Goal: Transaction & Acquisition: Download file/media

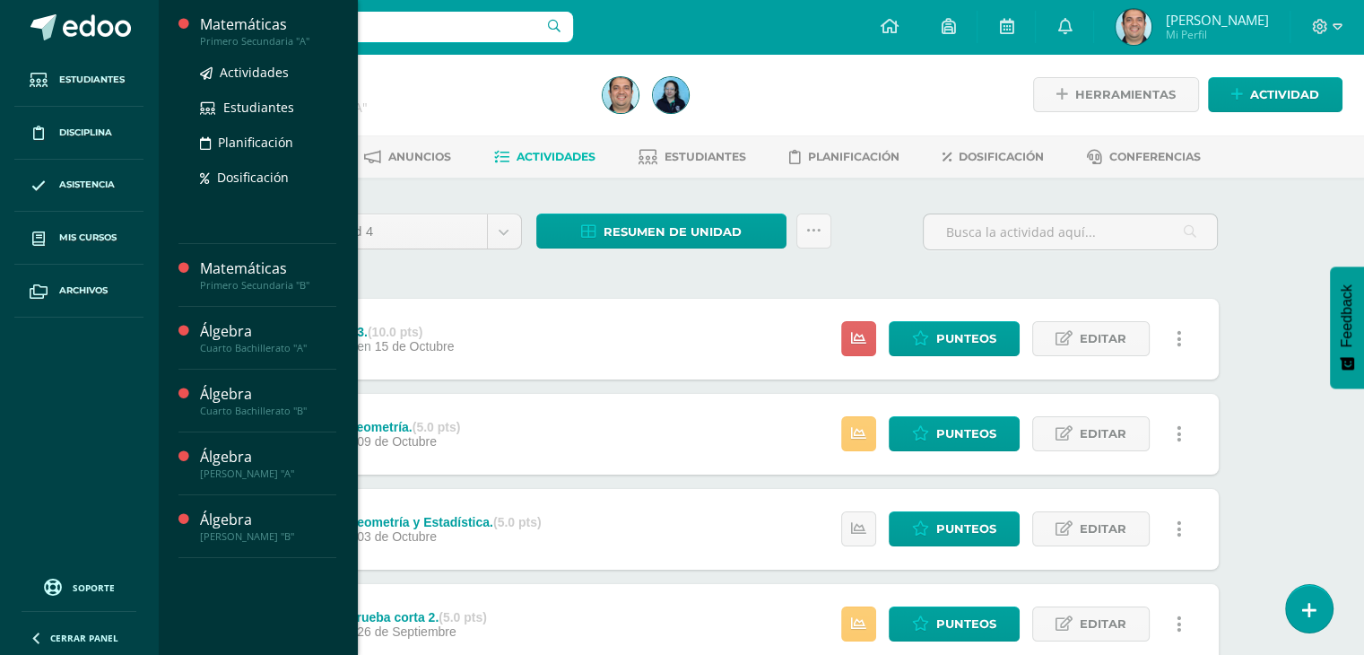
click at [241, 22] on div "Matemáticas" at bounding box center [268, 24] width 136 height 21
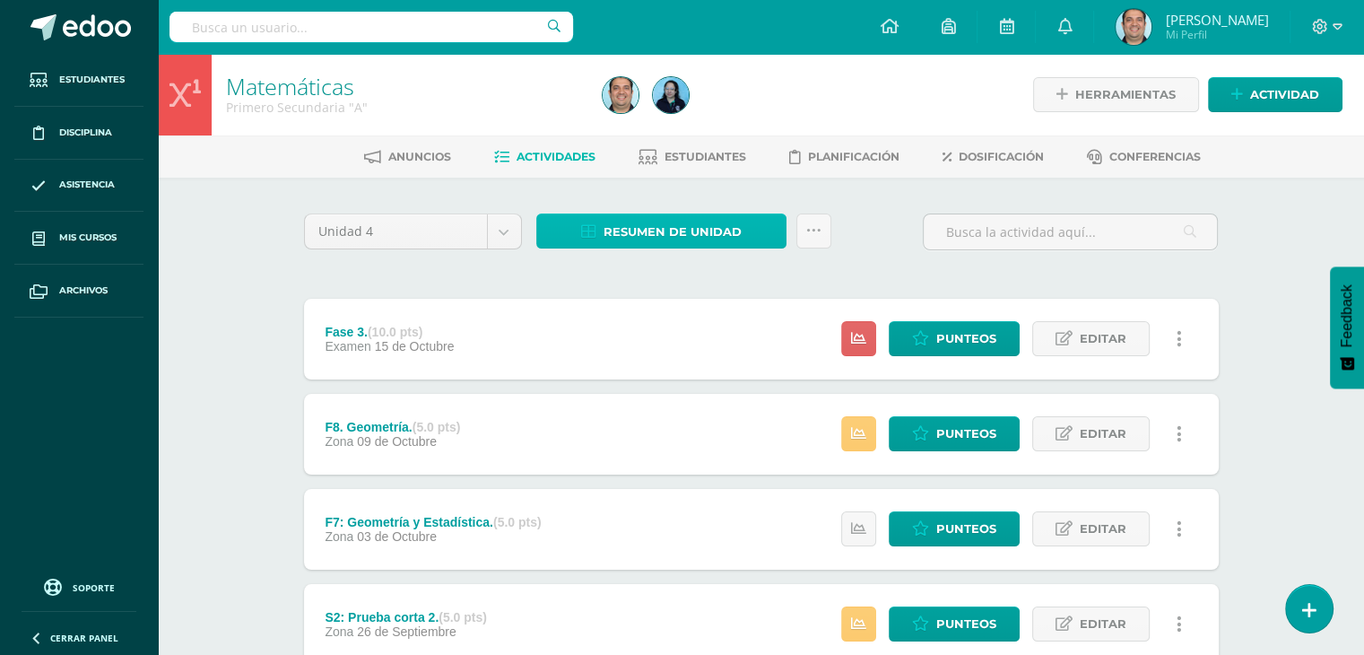
click at [749, 231] on link "Resumen de unidad" at bounding box center [661, 231] width 250 height 35
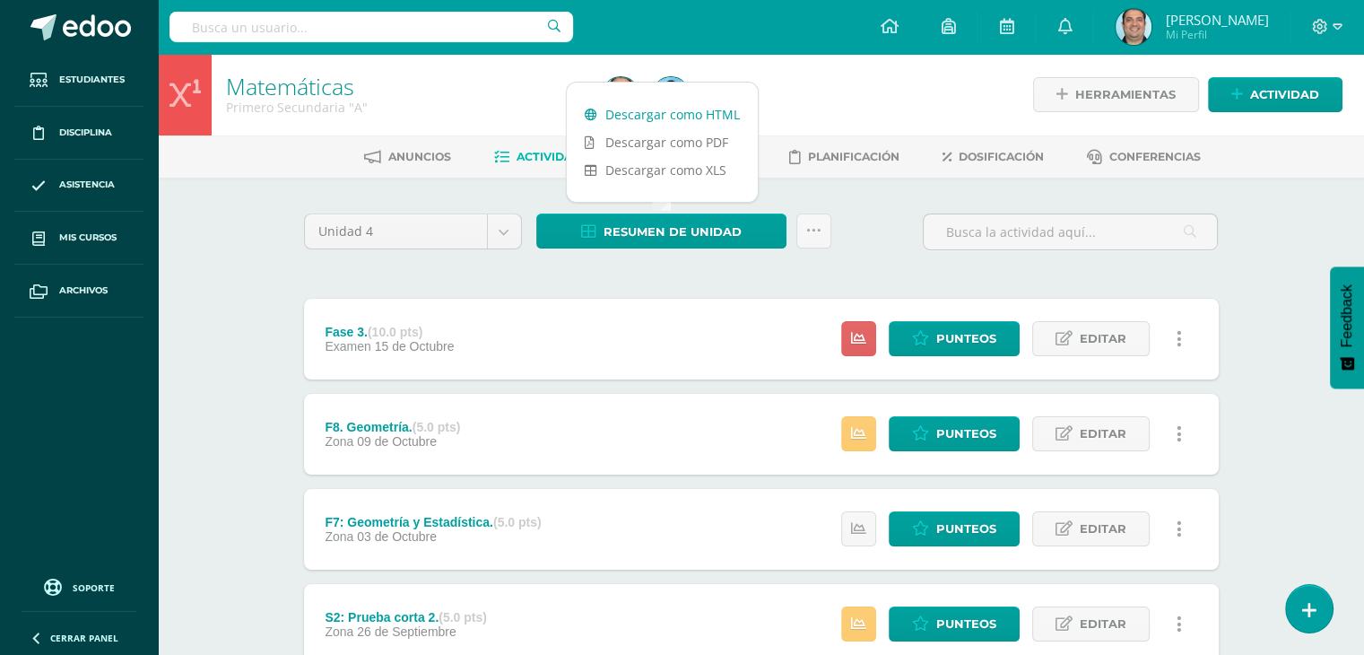
click at [679, 112] on link "Descargar como HTML" at bounding box center [662, 114] width 191 height 28
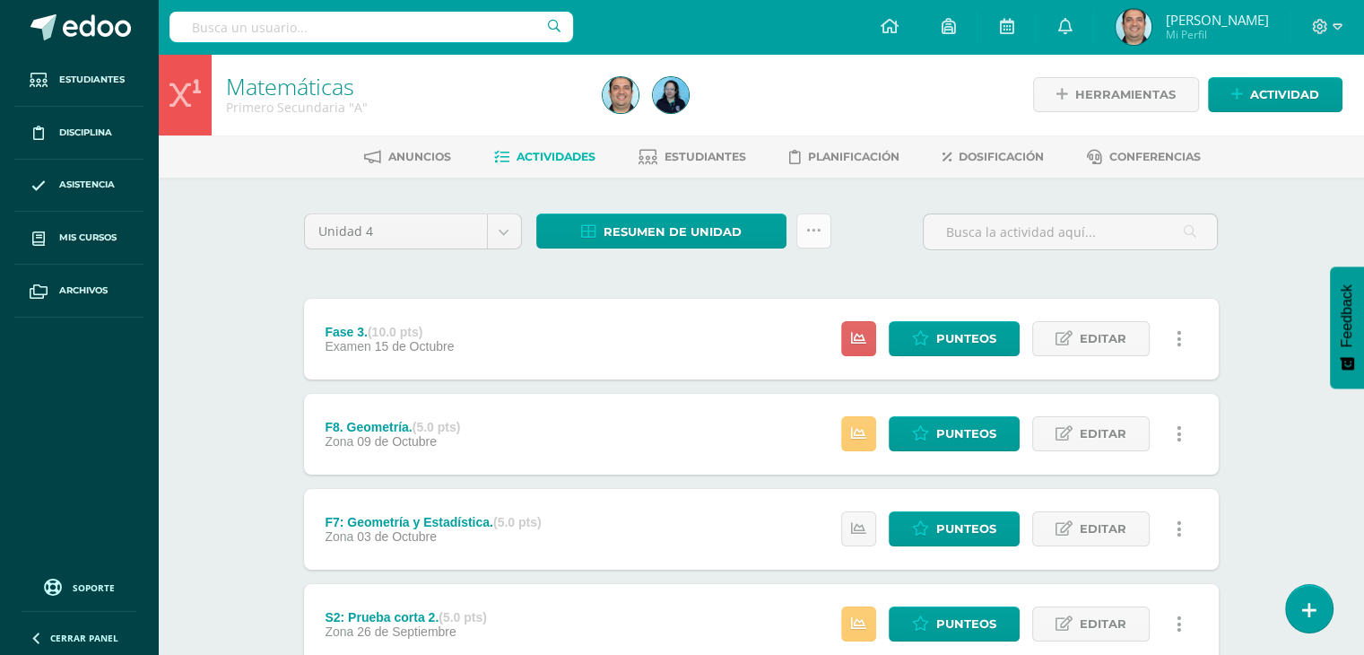
click at [810, 237] on icon at bounding box center [813, 230] width 15 height 15
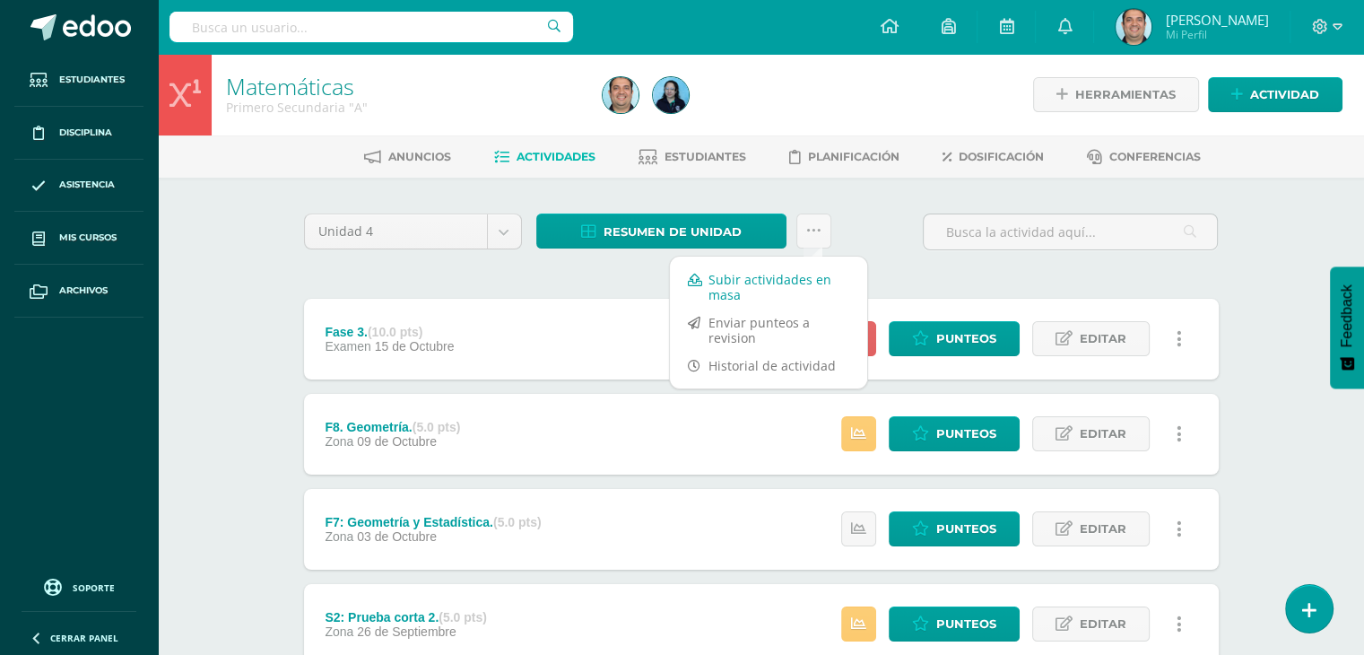
click at [771, 283] on link "Subir actividades en masa" at bounding box center [768, 287] width 197 height 43
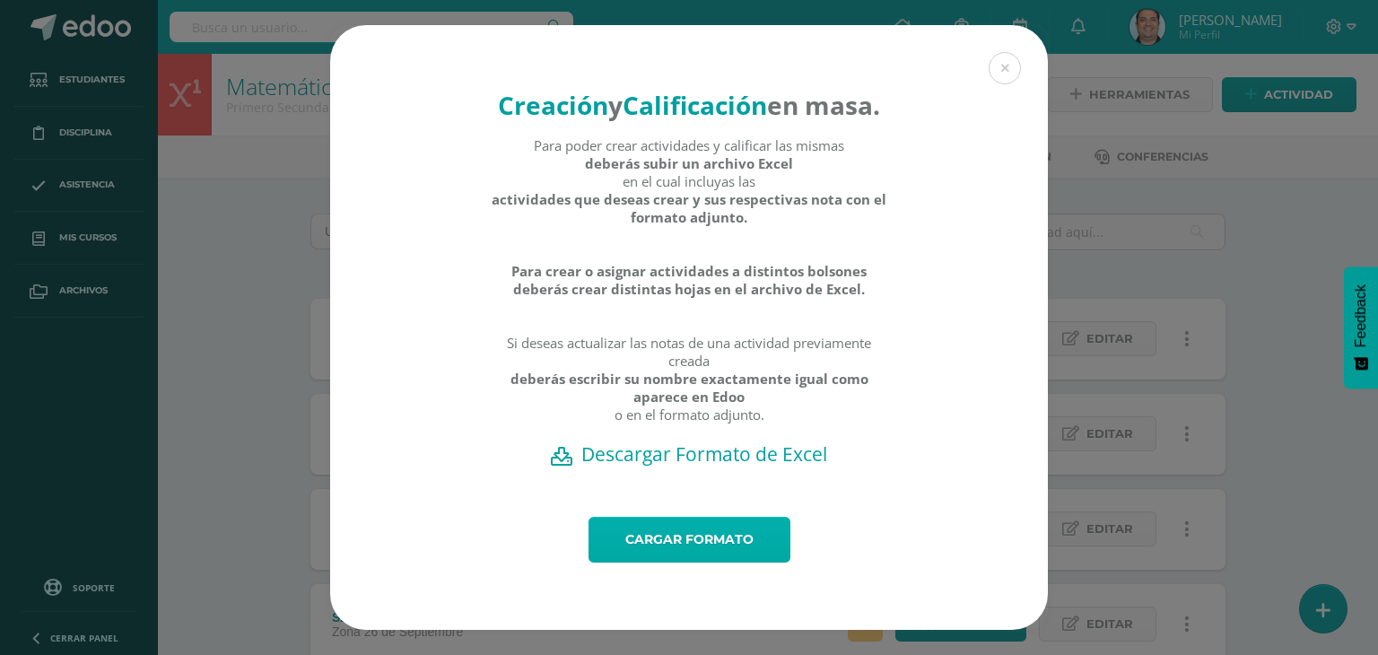
click at [645, 562] on link "Cargar formato" at bounding box center [689, 540] width 202 height 46
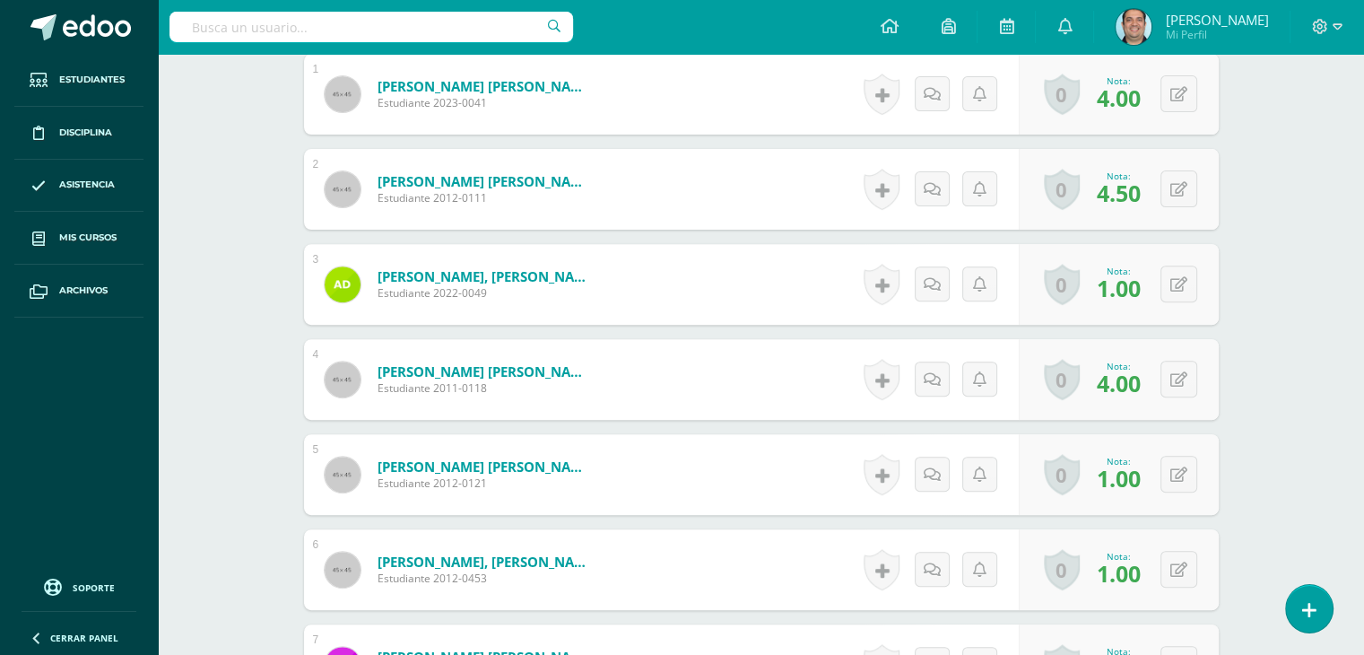
scroll to position [621, 0]
click at [1123, 386] on span "4.00" at bounding box center [1119, 383] width 44 height 31
click at [1176, 381] on button at bounding box center [1179, 379] width 37 height 37
type input "5"
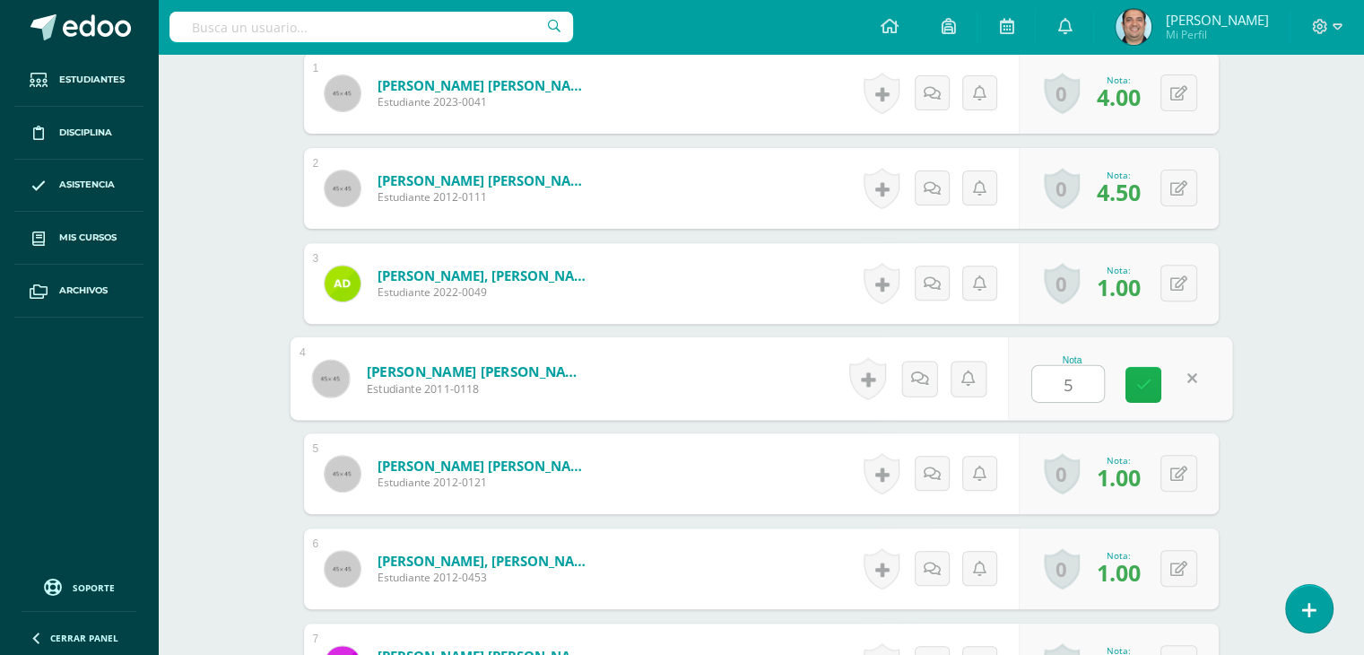
click at [1139, 381] on icon at bounding box center [1144, 384] width 16 height 15
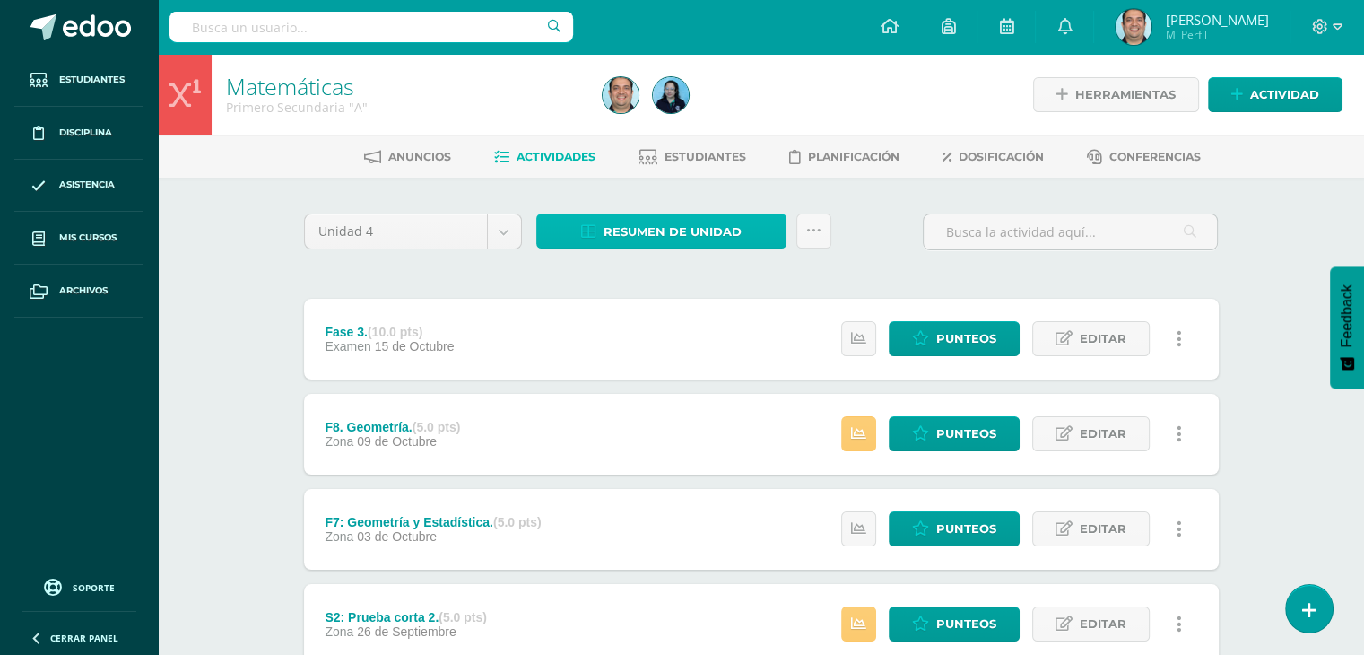
click at [667, 233] on span "Resumen de unidad" at bounding box center [673, 231] width 138 height 33
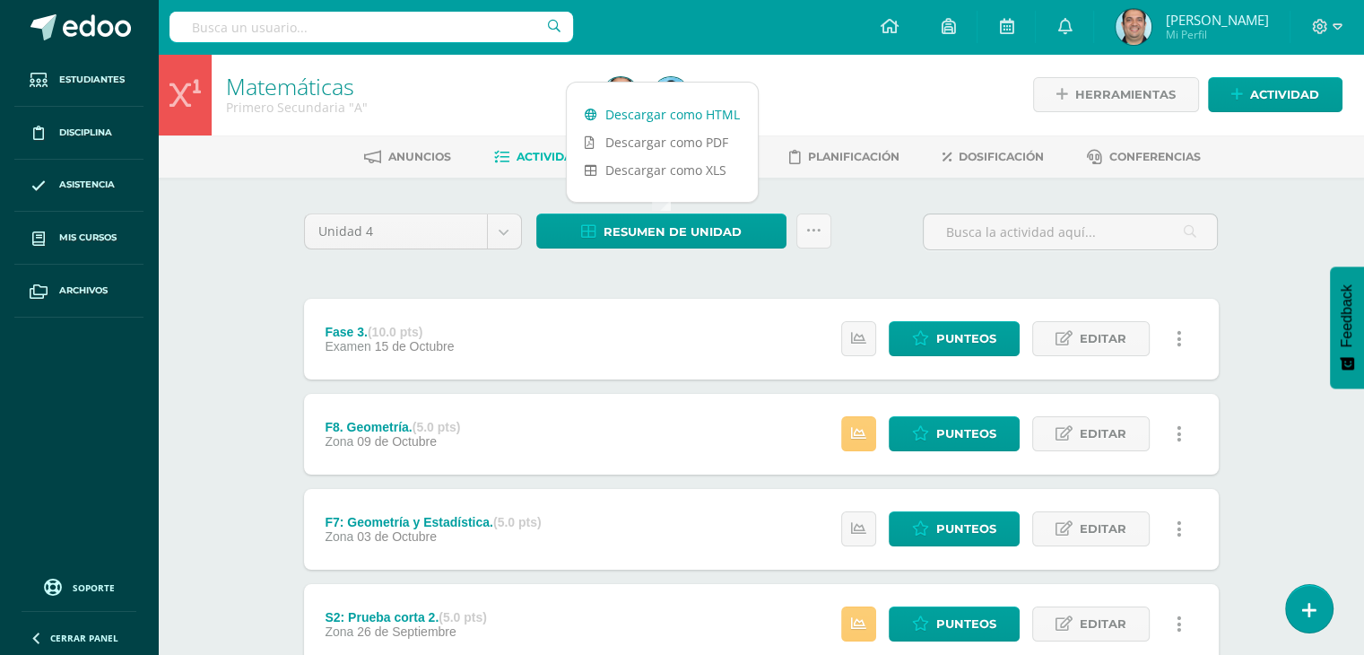
click at [642, 109] on link "Descargar como HTML" at bounding box center [662, 114] width 191 height 28
click at [815, 229] on icon at bounding box center [813, 230] width 15 height 15
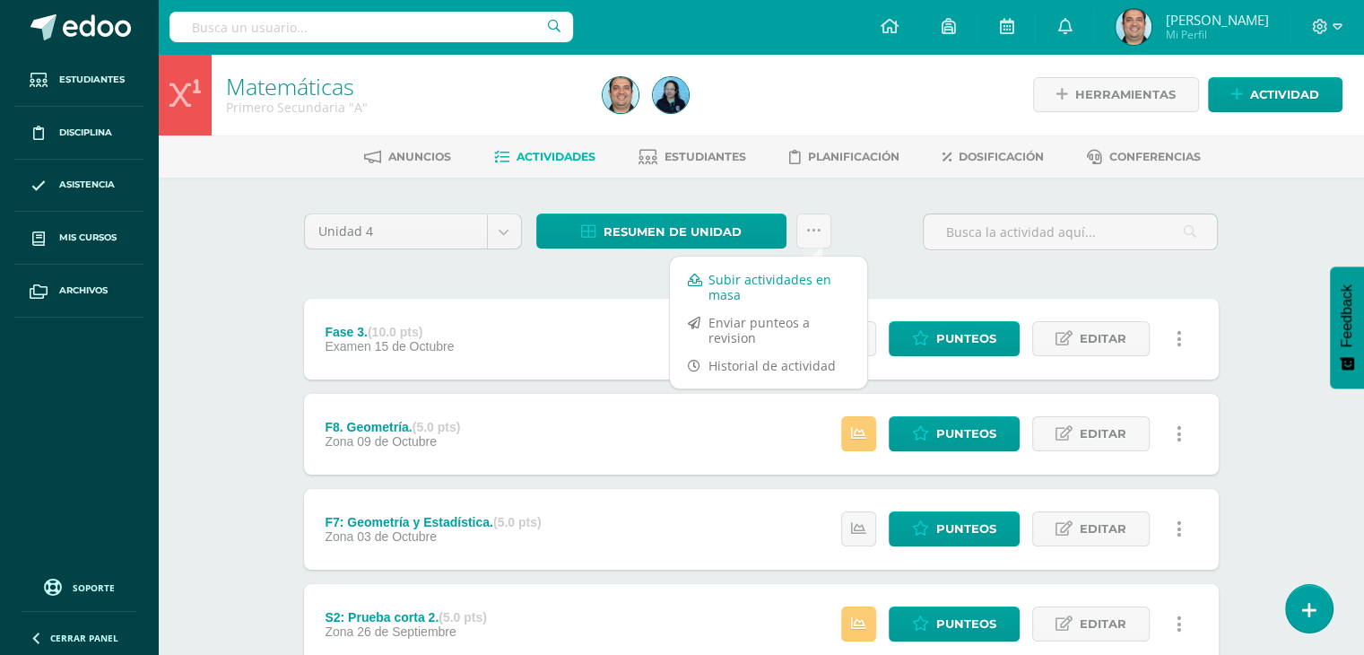
click at [760, 289] on link "Subir actividades en masa" at bounding box center [768, 287] width 197 height 43
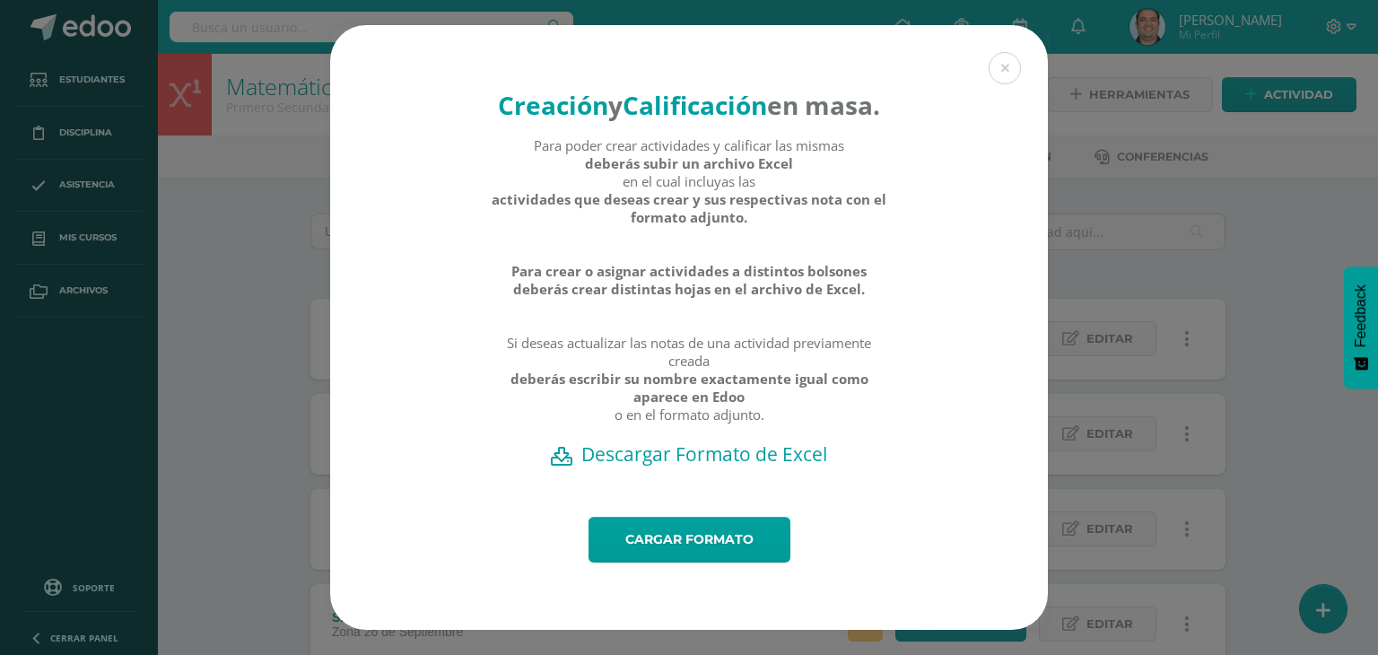
click at [685, 582] on div "Cargar formato" at bounding box center [689, 573] width 718 height 113
click at [700, 558] on link "Cargar formato" at bounding box center [689, 540] width 202 height 46
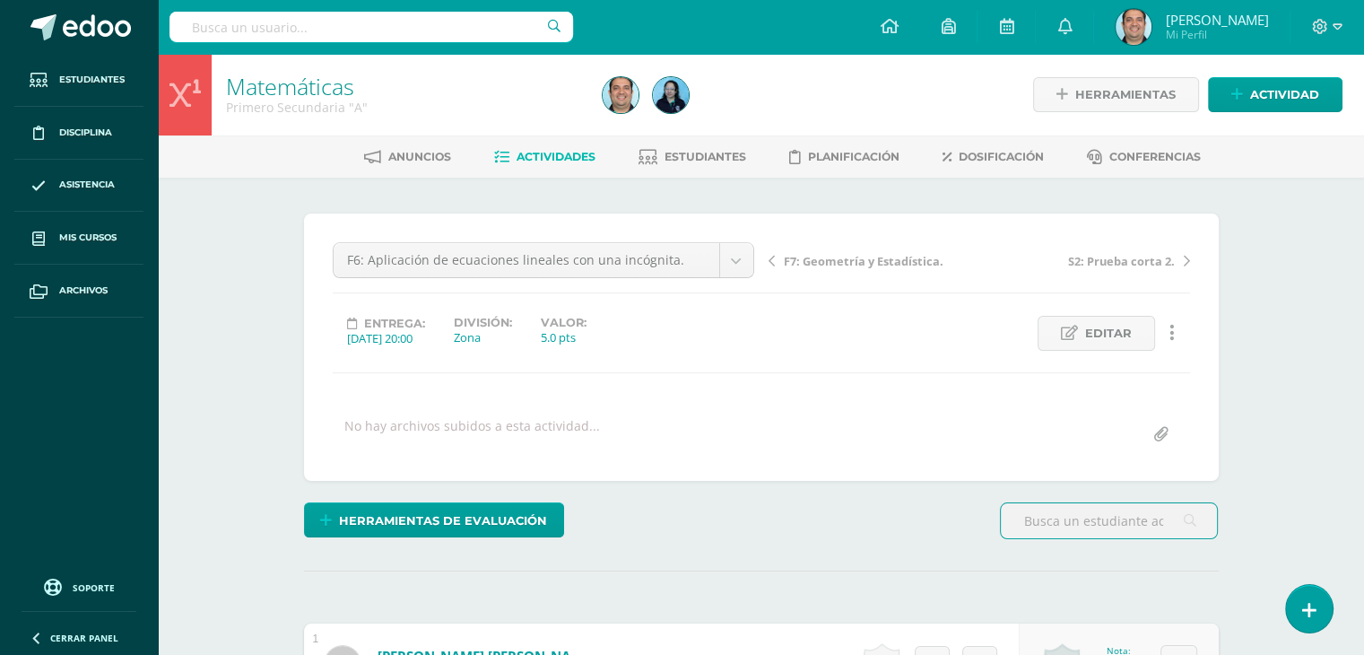
scroll to position [1, 0]
click at [552, 158] on span "Actividades" at bounding box center [556, 155] width 79 height 13
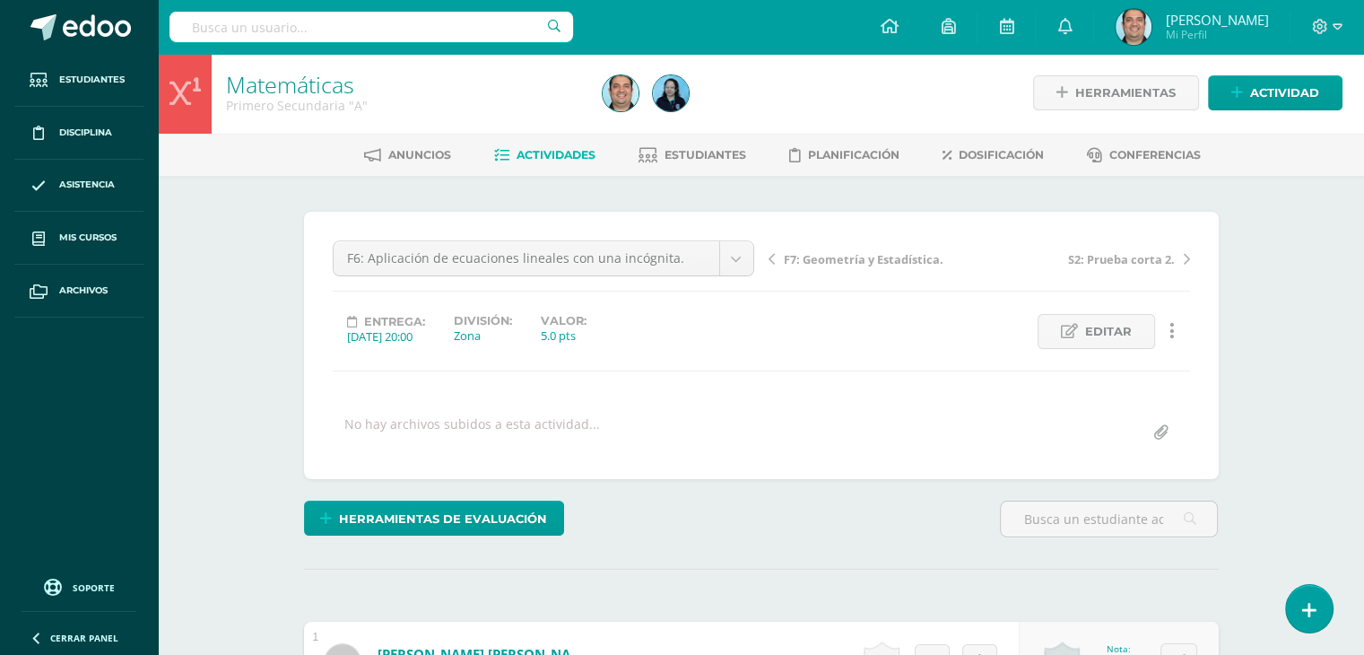
scroll to position [3, 0]
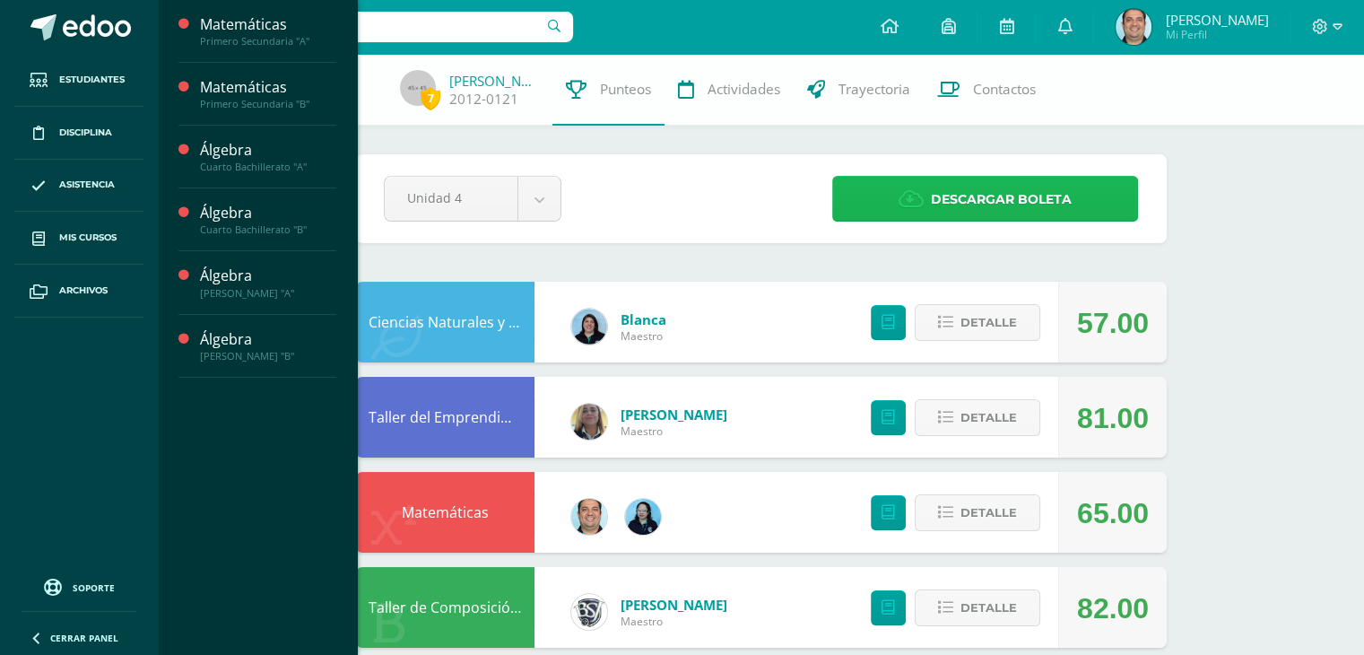
click at [951, 197] on span "Descargar boleta" at bounding box center [1001, 200] width 141 height 44
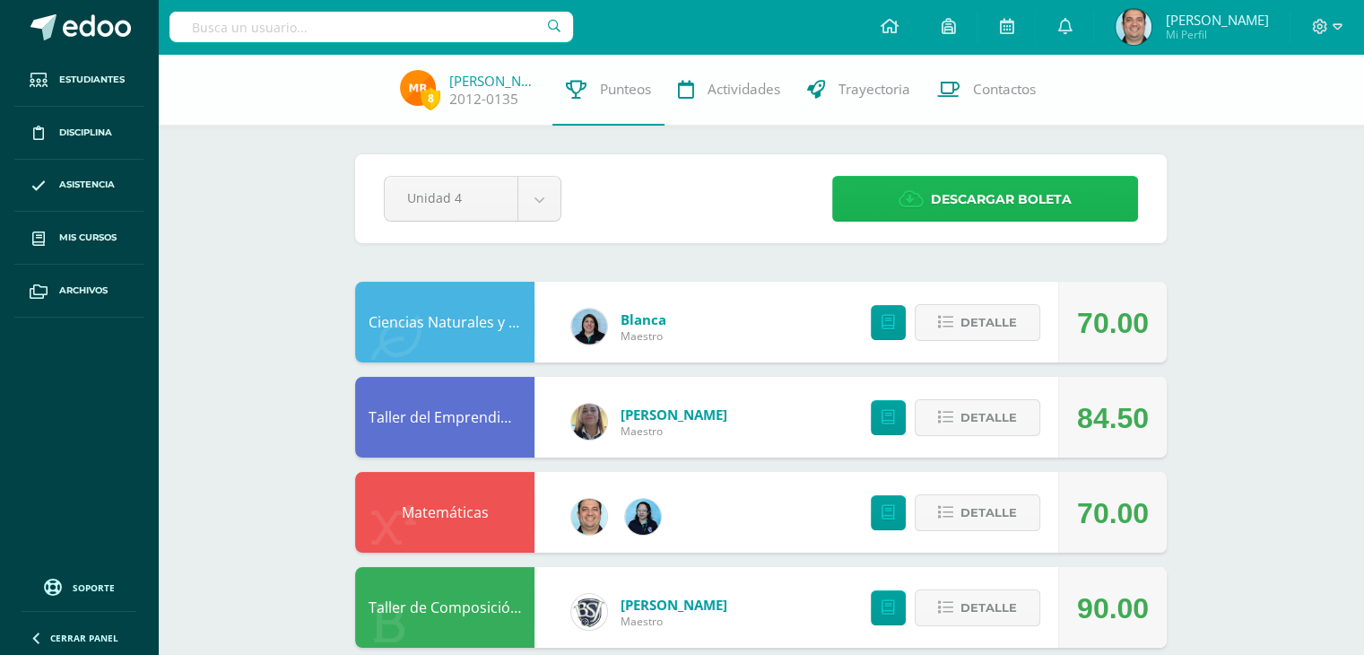
click at [1090, 203] on link "Descargar boleta" at bounding box center [986, 199] width 306 height 46
click at [1019, 203] on span "Descargar boleta" at bounding box center [1001, 200] width 141 height 44
click at [1003, 209] on span "Descargar boleta" at bounding box center [1001, 200] width 141 height 44
click at [1061, 198] on span "Descargar boleta" at bounding box center [1001, 200] width 141 height 44
click at [1007, 200] on span "Descargar boleta" at bounding box center [1001, 200] width 141 height 44
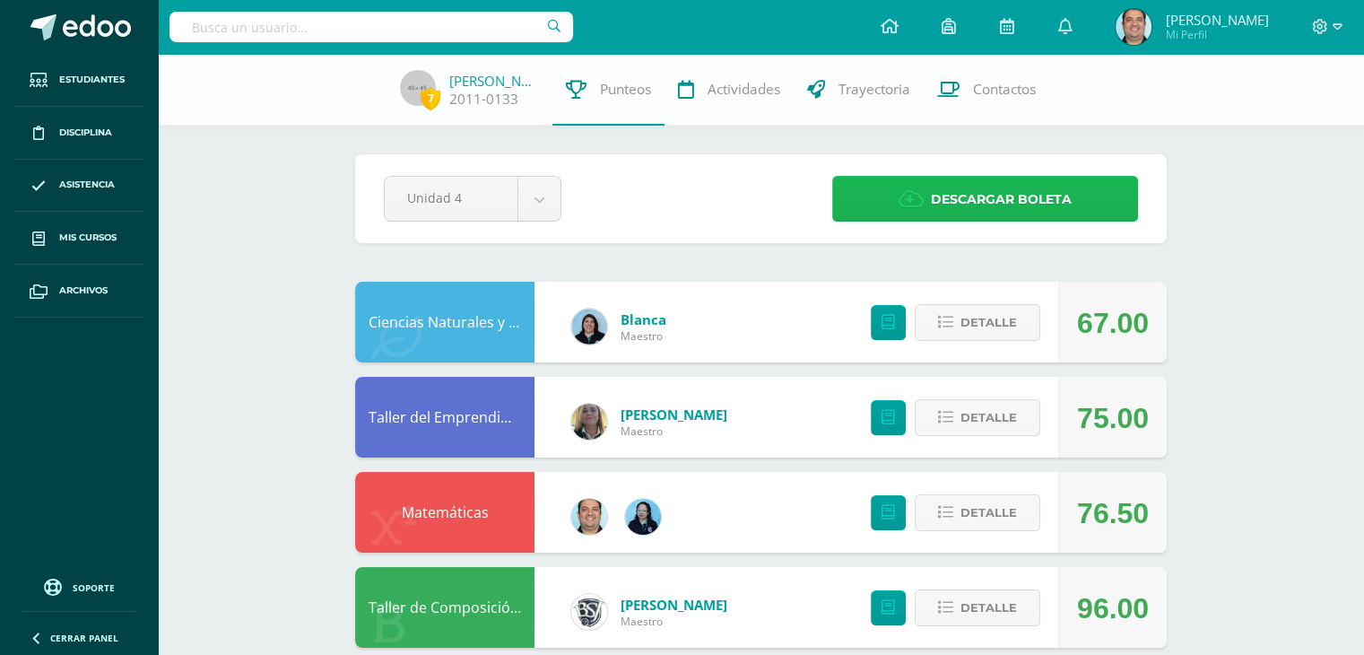
click at [1024, 198] on span "Descargar boleta" at bounding box center [1001, 200] width 141 height 44
click at [917, 195] on icon at bounding box center [911, 199] width 25 height 20
